Goal: Information Seeking & Learning: Find specific page/section

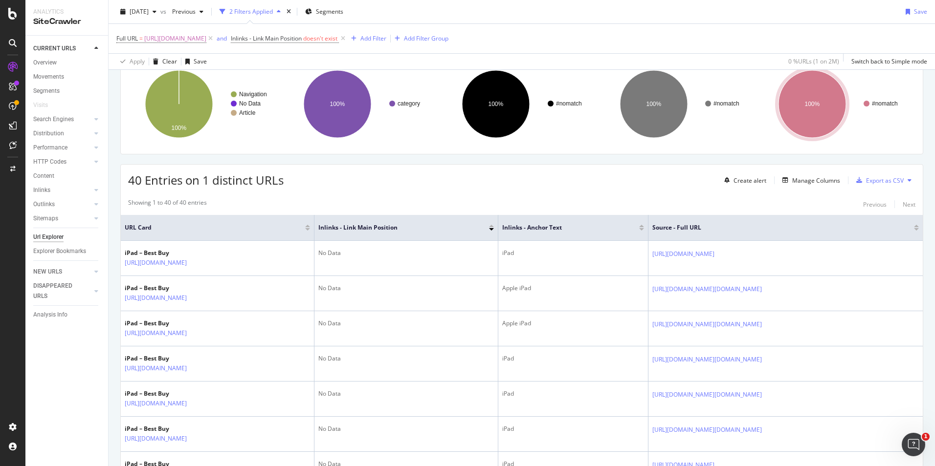
scroll to position [98, 0]
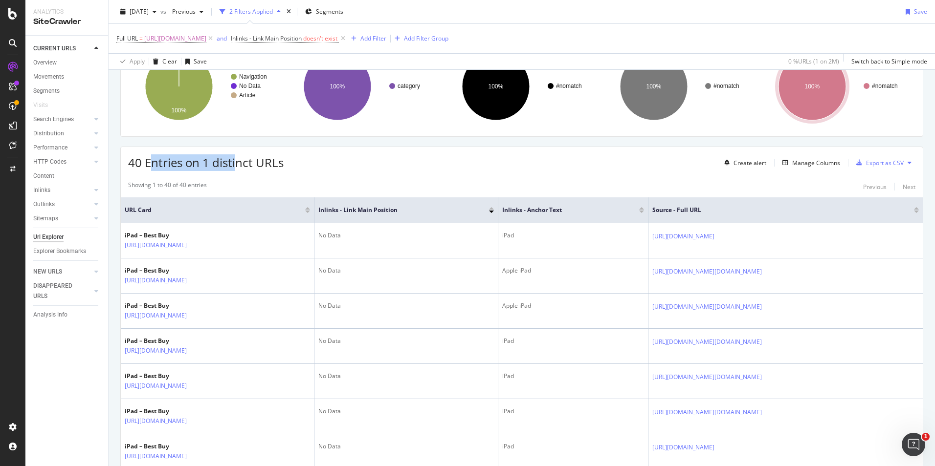
drag, startPoint x: 149, startPoint y: 166, endPoint x: 237, endPoint y: 168, distance: 88.0
click at [237, 168] on span "40 Entries on 1 distinct URLs" at bounding box center [205, 162] width 155 height 16
drag, startPoint x: 237, startPoint y: 168, endPoint x: 294, endPoint y: 181, distance: 59.1
click at [294, 181] on div "Showing 1 to 40 of 40 entries Previous Next" at bounding box center [522, 187] width 802 height 12
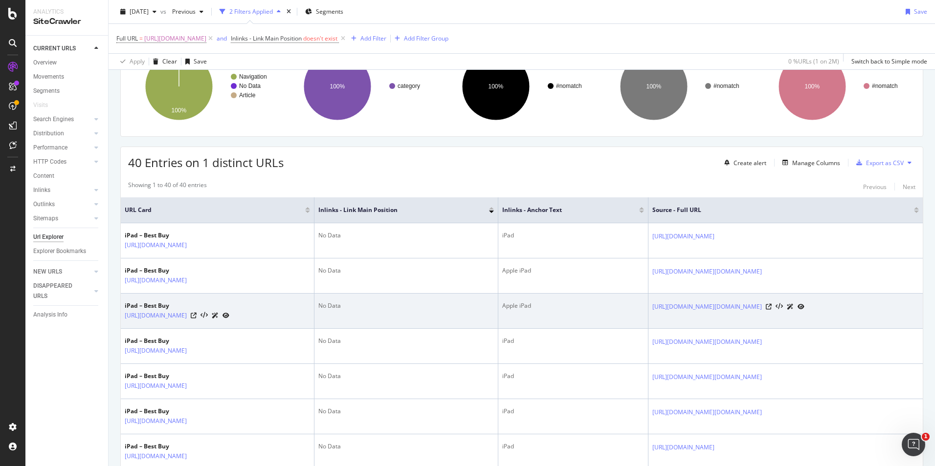
scroll to position [49, 0]
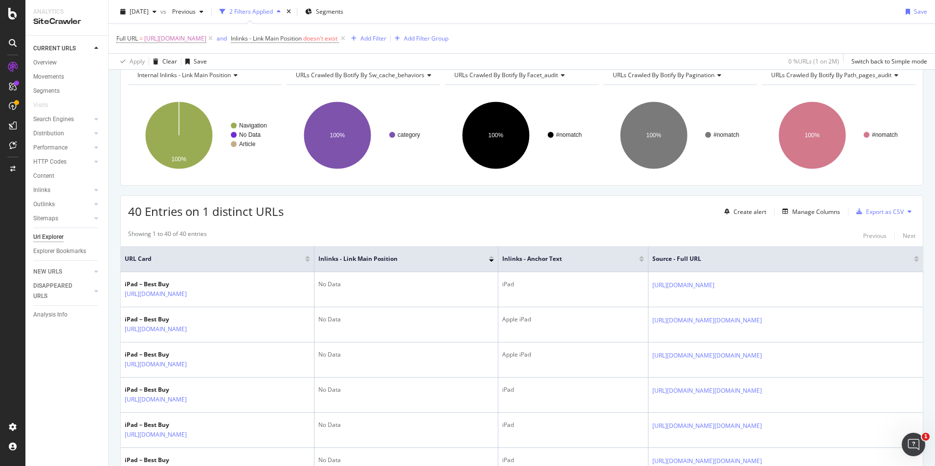
click at [569, 220] on div "40 Entries on 1 distinct URLs Create alert Manage Columns Export as CSV" at bounding box center [522, 208] width 802 height 24
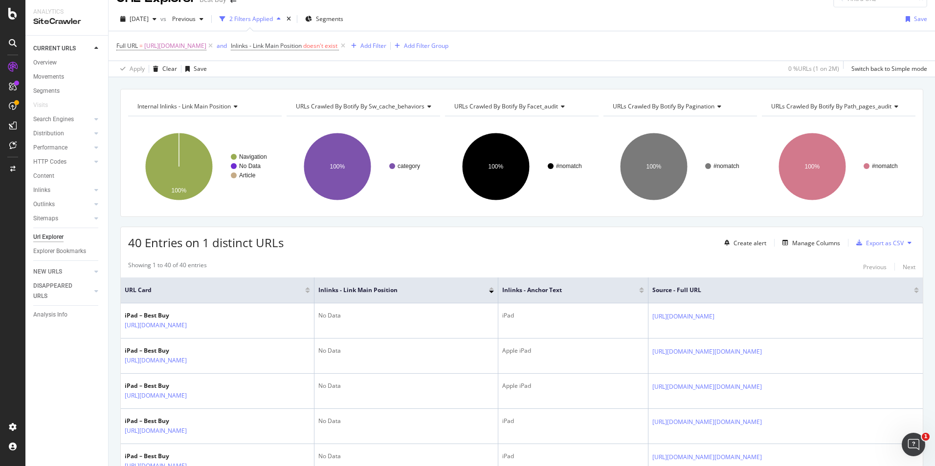
scroll to position [0, 0]
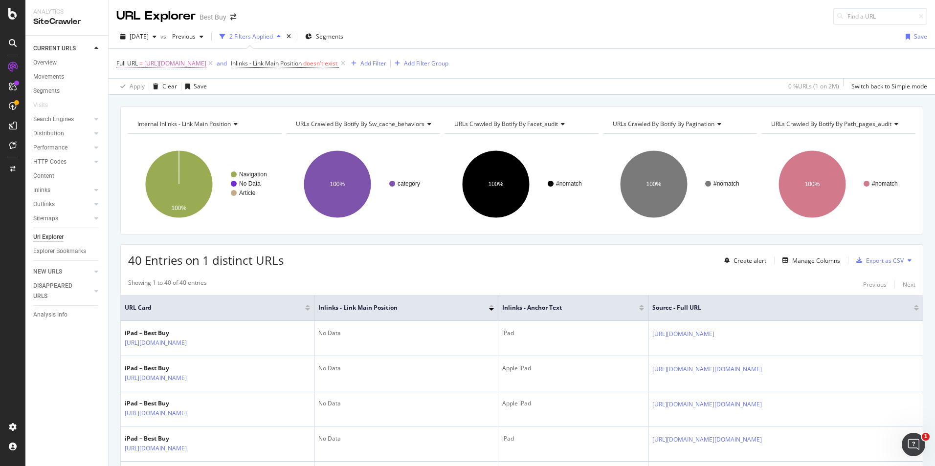
click at [206, 66] on span "[URL][DOMAIN_NAME]" at bounding box center [175, 64] width 62 height 14
click at [127, 87] on span "Equal to" at bounding box center [136, 86] width 22 height 8
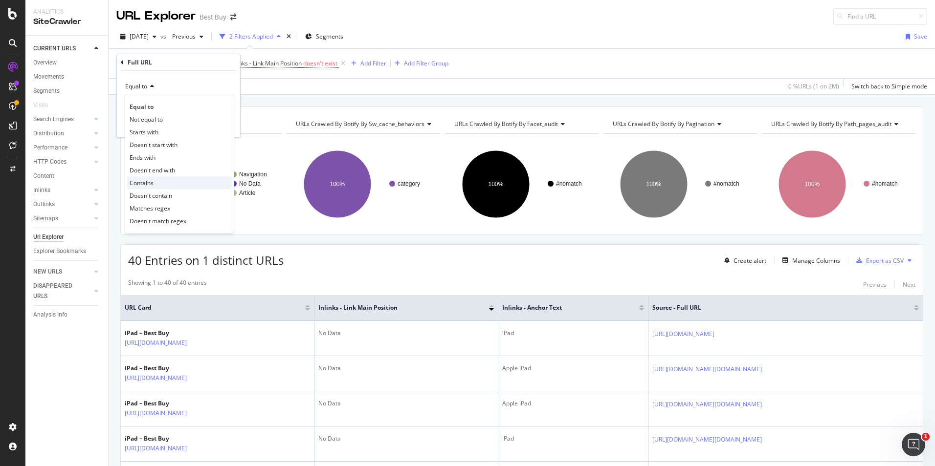
click at [146, 181] on span "Contains" at bounding box center [142, 183] width 24 height 8
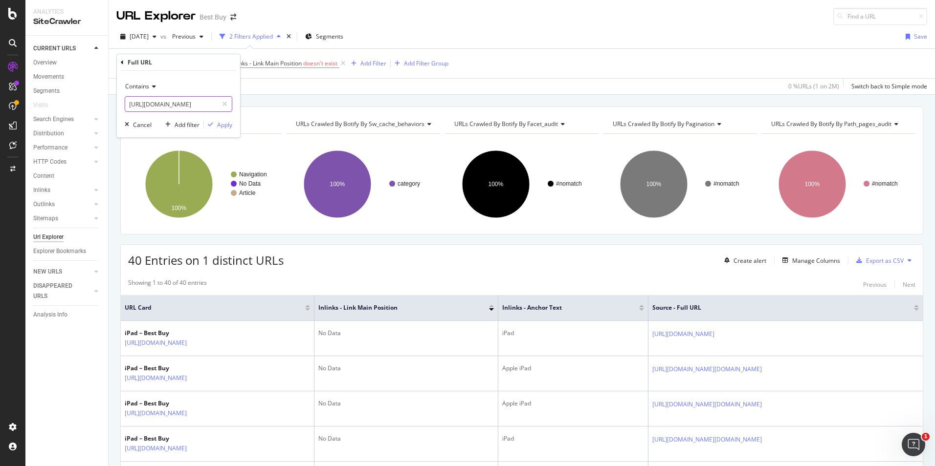
click at [197, 109] on input "[URL][DOMAIN_NAME]" at bounding box center [171, 104] width 92 height 16
click at [207, 107] on input "[URL][DOMAIN_NAME]" at bounding box center [171, 104] width 92 height 16
drag, startPoint x: 154, startPoint y: 104, endPoint x: 85, endPoint y: 101, distance: 69.5
click at [85, 101] on body "Analytics SiteCrawler CURRENT URLS Overview Movements Segments Visits Search En…" at bounding box center [467, 233] width 935 height 466
drag, startPoint x: 203, startPoint y: 105, endPoint x: 80, endPoint y: 101, distance: 123.3
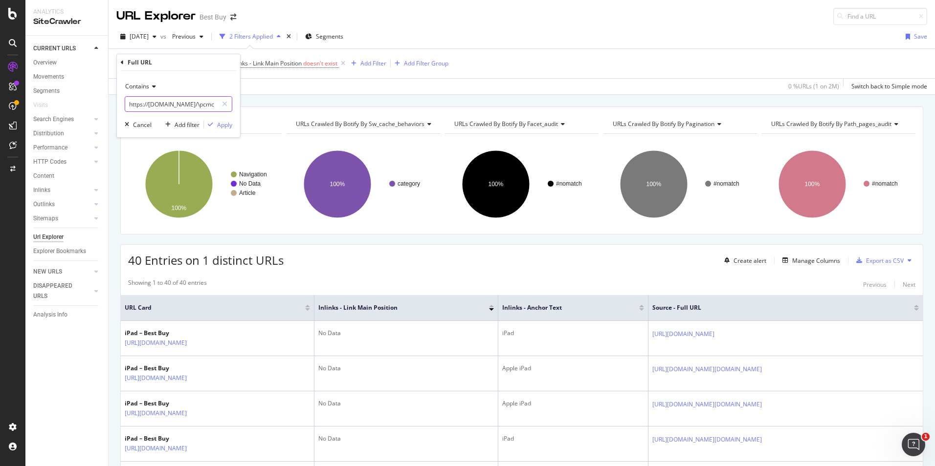
click at [80, 101] on body "Analytics SiteCrawler CURRENT URLS Overview Movements Segments Visits Search En…" at bounding box center [467, 233] width 935 height 466
click at [193, 109] on input "https://[DOMAIN_NAME]/\pcmcat209000050007" at bounding box center [171, 104] width 92 height 16
drag, startPoint x: 204, startPoint y: 103, endPoint x: 122, endPoint y: 106, distance: 82.7
click at [122, 106] on div "Contains https://[DOMAIN_NAME]/\pcmcat209000050007 Cancel Add filter Apply" at bounding box center [178, 104] width 123 height 66
type input "pcmcat209000050007"
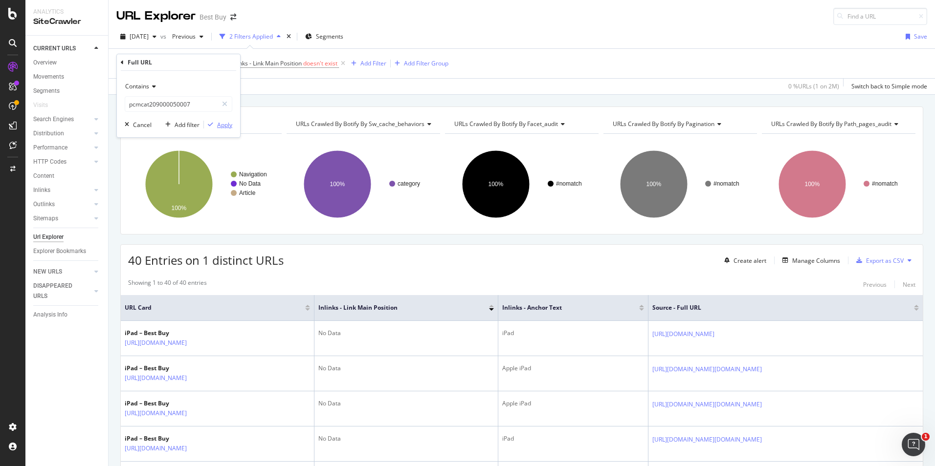
click at [221, 123] on div "Apply" at bounding box center [224, 125] width 15 height 8
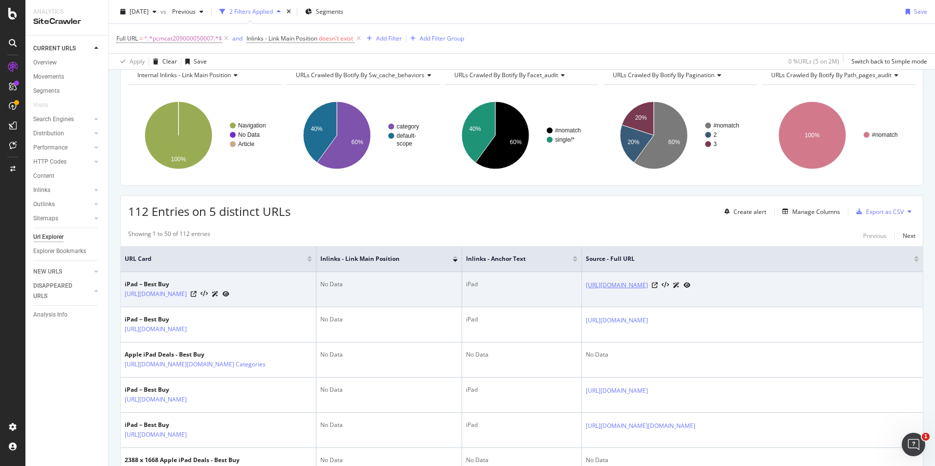
scroll to position [98, 0]
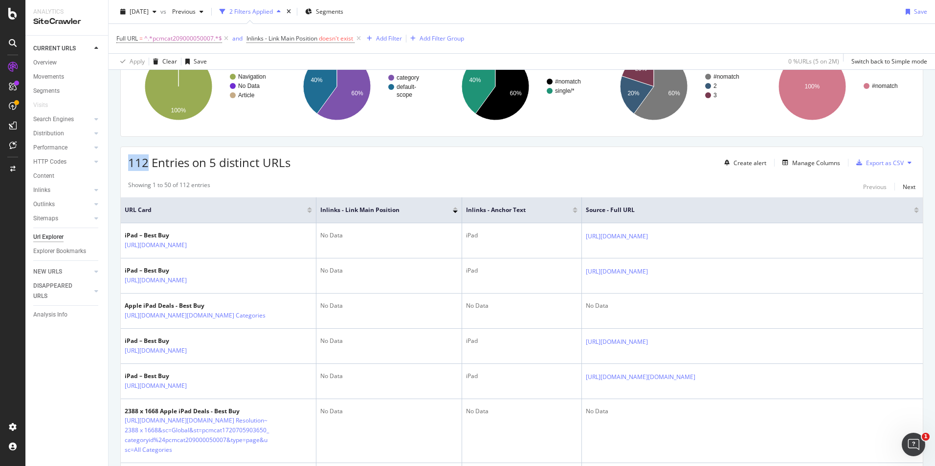
drag, startPoint x: 131, startPoint y: 168, endPoint x: 147, endPoint y: 165, distance: 16.3
click at [147, 165] on span "112 Entries on 5 distinct URLs" at bounding box center [209, 162] width 162 height 16
drag, startPoint x: 147, startPoint y: 165, endPoint x: 154, endPoint y: 170, distance: 8.1
click at [151, 168] on span "112 Entries on 5 distinct URLs" at bounding box center [209, 162] width 162 height 16
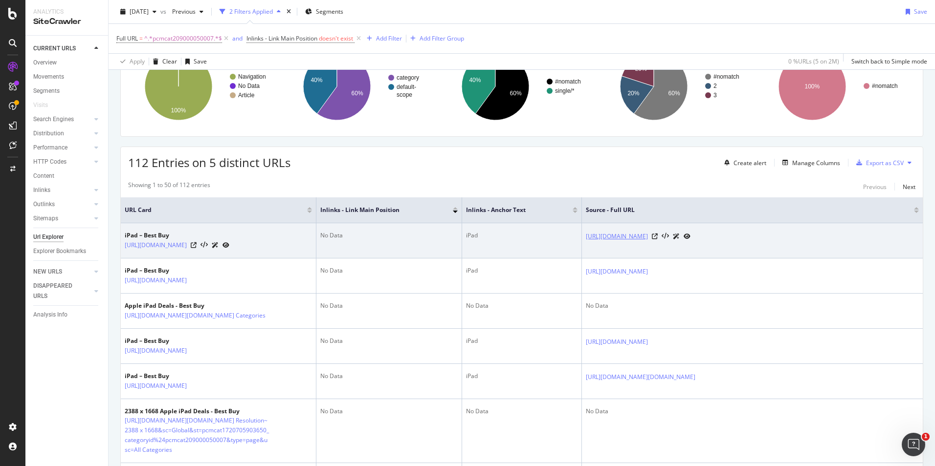
scroll to position [147, 0]
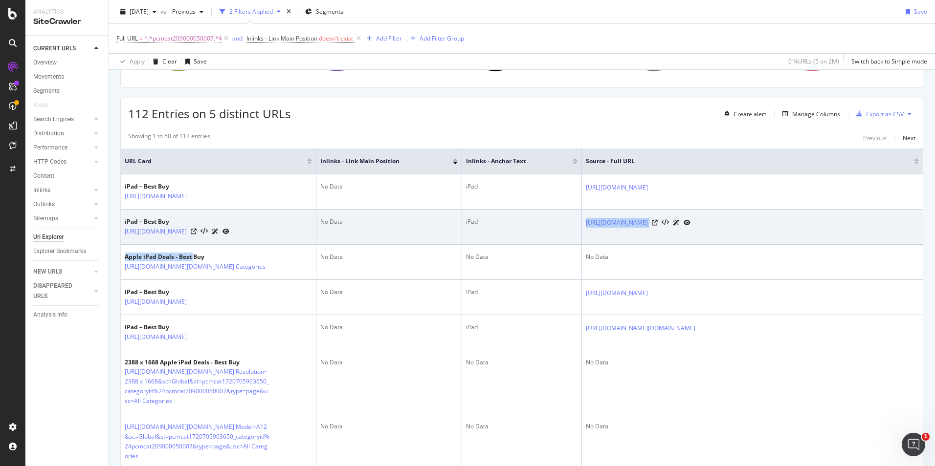
drag, startPoint x: 266, startPoint y: 292, endPoint x: 602, endPoint y: 280, distance: 335.6
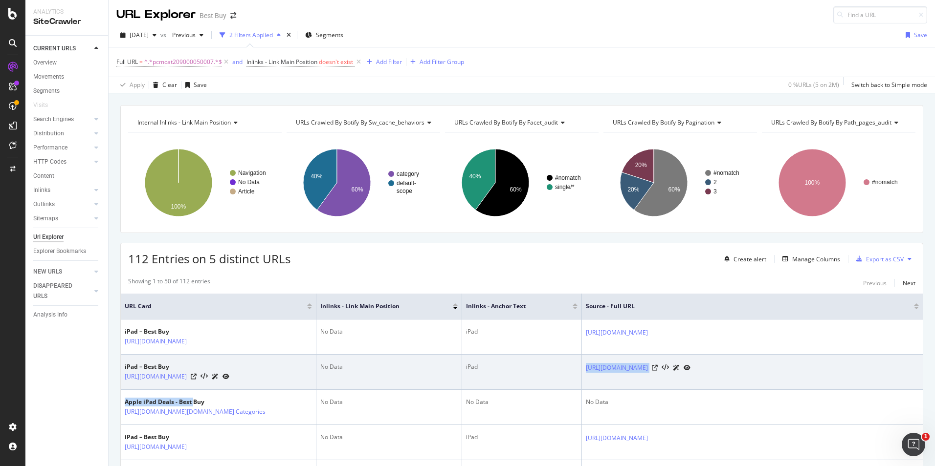
scroll to position [0, 0]
